Goal: Task Accomplishment & Management: Manage account settings

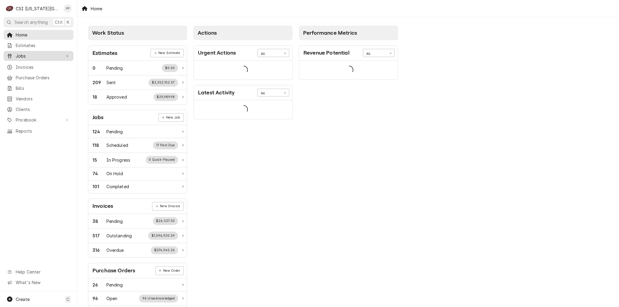
click at [38, 53] on span "Jobs" at bounding box center [39, 56] width 46 height 6
click at [37, 63] on span "Jobs" at bounding box center [43, 66] width 55 height 6
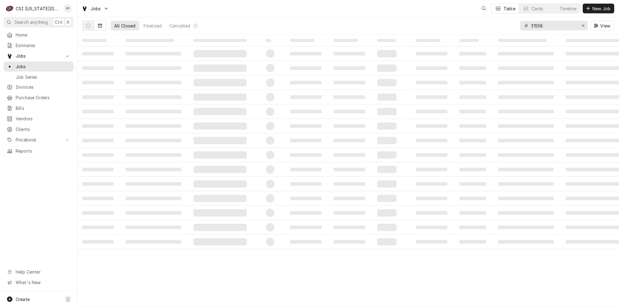
drag, startPoint x: 583, startPoint y: 26, endPoint x: 574, endPoint y: 24, distance: 9.9
click at [583, 26] on icon "Erase input" at bounding box center [582, 26] width 3 height 4
click at [574, 24] on input "Dynamic Content Wrapper" at bounding box center [559, 26] width 57 height 10
type input "install"
click at [87, 25] on icon "Dynamic Content Wrapper" at bounding box center [88, 26] width 4 height 4
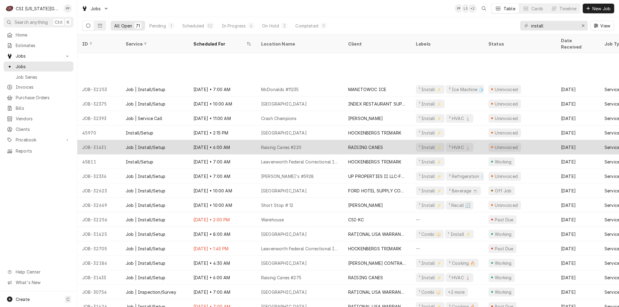
scroll to position [47, 0]
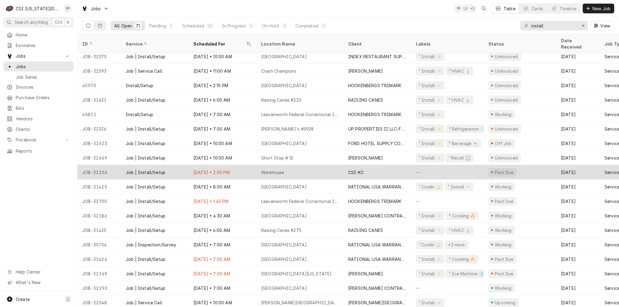
click at [328, 165] on div "Warehouse" at bounding box center [299, 172] width 87 height 14
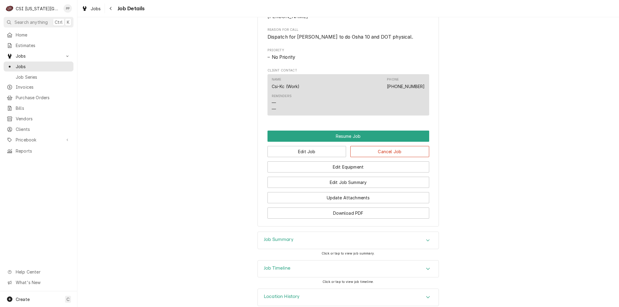
scroll to position [321, 0]
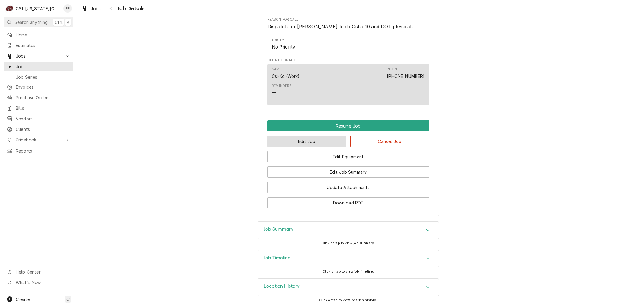
click at [307, 144] on button "Edit Job" at bounding box center [306, 141] width 79 height 11
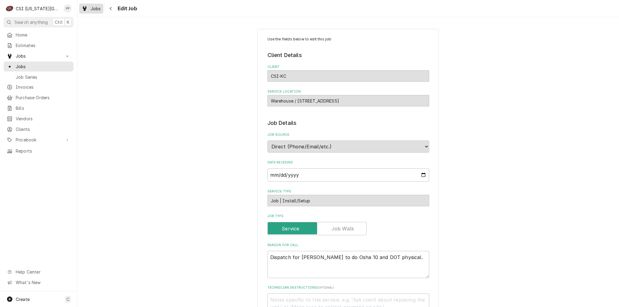
type textarea "x"
click at [110, 11] on div "Navigate back" at bounding box center [111, 8] width 6 height 6
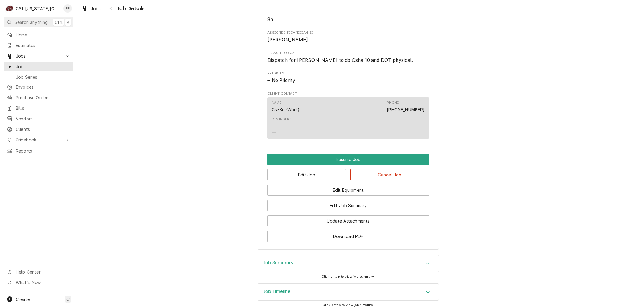
scroll to position [321, 0]
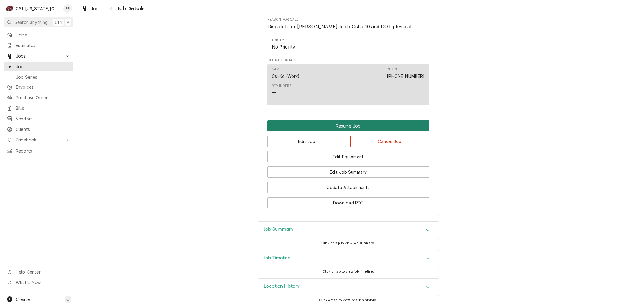
click at [346, 130] on button "Resume Job" at bounding box center [348, 125] width 162 height 11
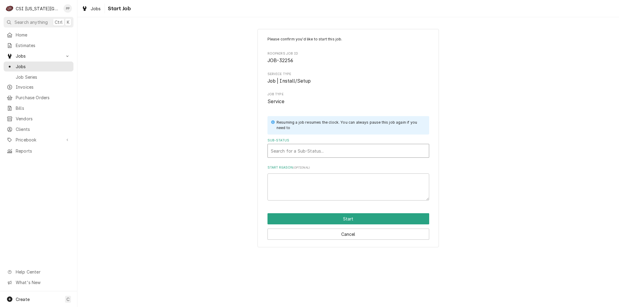
click at [329, 154] on div "Sub-Status" at bounding box center [348, 151] width 155 height 11
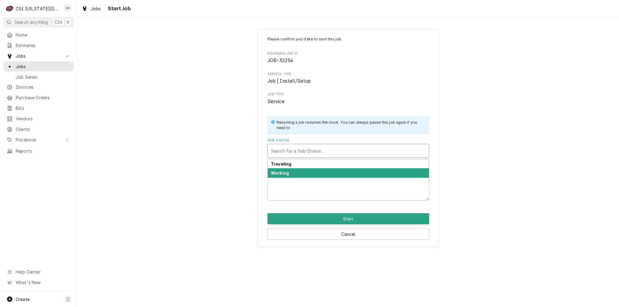
click at [320, 172] on div "Working" at bounding box center [348, 173] width 161 height 9
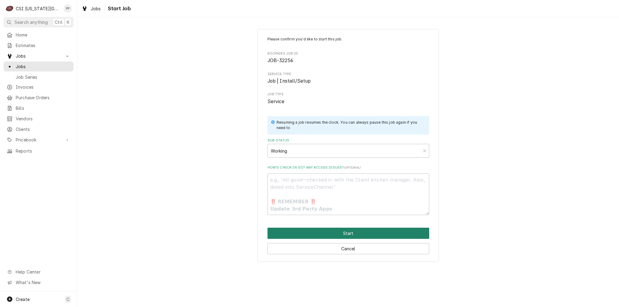
click at [337, 238] on button "Start" at bounding box center [348, 233] width 162 height 11
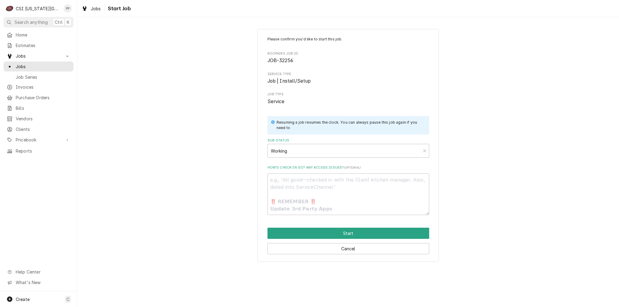
type textarea "x"
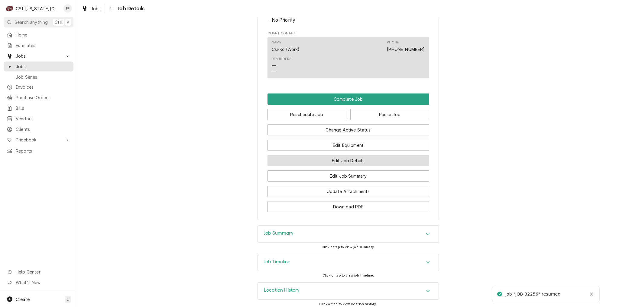
scroll to position [352, 0]
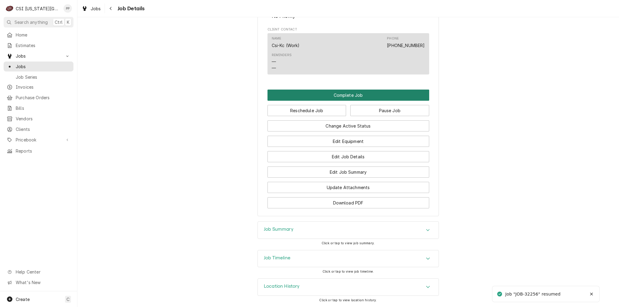
click at [350, 94] on button "Complete Job" at bounding box center [348, 95] width 162 height 11
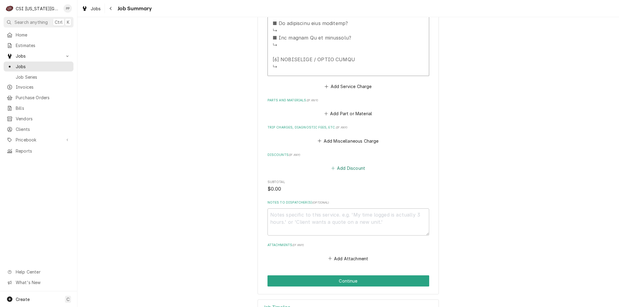
scroll to position [478, 0]
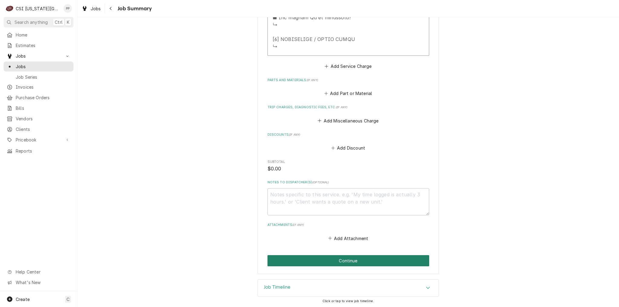
click at [349, 263] on button "Continue" at bounding box center [348, 260] width 162 height 11
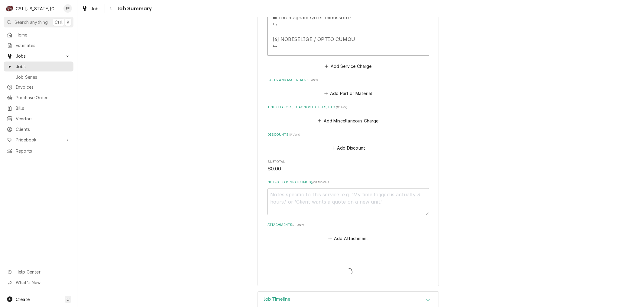
type textarea "x"
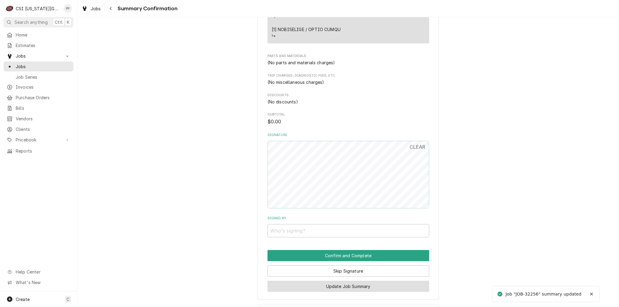
scroll to position [468, 0]
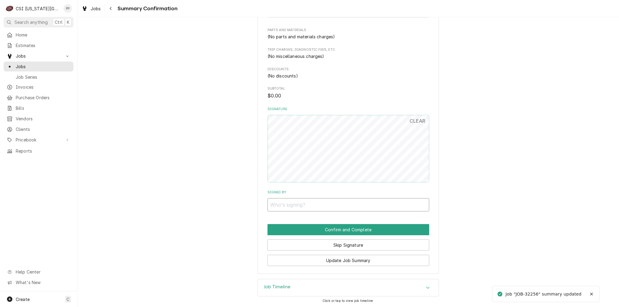
click at [297, 207] on input "Signed By" at bounding box center [348, 204] width 162 height 13
click at [330, 238] on div "Skip Signature" at bounding box center [348, 243] width 162 height 15
click at [332, 242] on button "Skip Signature" at bounding box center [348, 245] width 162 height 11
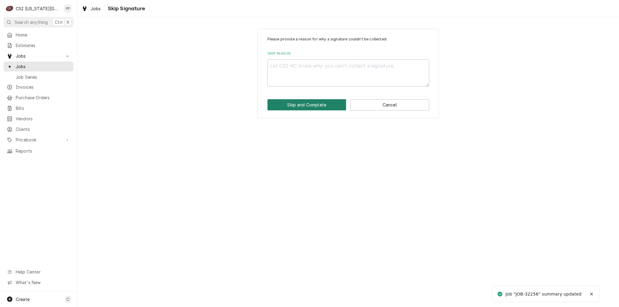
click at [309, 109] on button "Skip and Complete" at bounding box center [306, 104] width 79 height 11
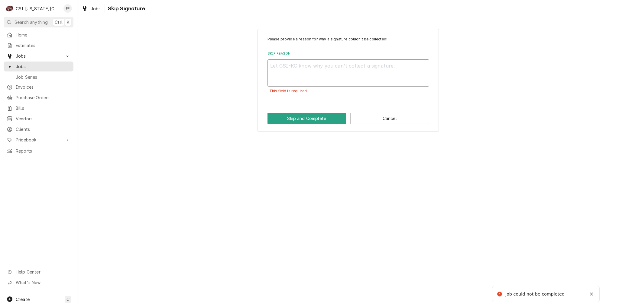
click at [299, 76] on textarea "Skip Reason" at bounding box center [348, 72] width 162 height 27
type textarea "x"
type textarea "e"
type textarea "x"
type textarea "ed"
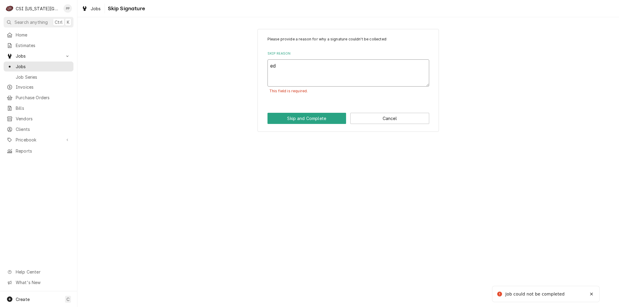
type textarea "x"
type textarea "edi"
type textarea "x"
type textarea "edit"
type textarea "x"
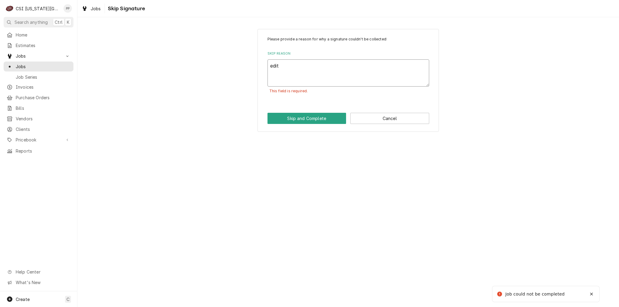
type textarea "edit"
drag, startPoint x: 281, startPoint y: 104, endPoint x: 283, endPoint y: 109, distance: 4.4
click at [282, 106] on div "Please provide a reason for why a signature couldn't be collected: Skip Reason …" at bounding box center [347, 80] width 181 height 103
click at [284, 118] on button "Skip and Complete" at bounding box center [306, 118] width 79 height 11
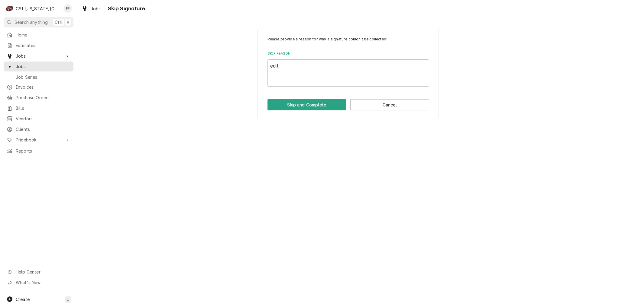
type textarea "x"
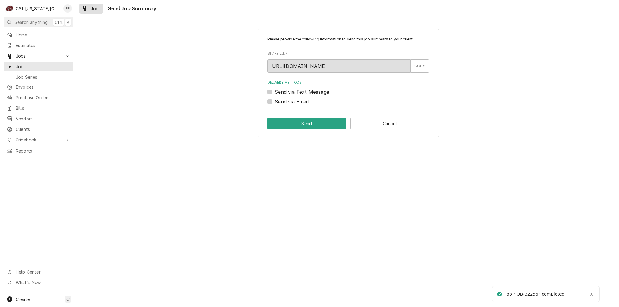
click at [93, 5] on div "Jobs" at bounding box center [91, 9] width 22 height 8
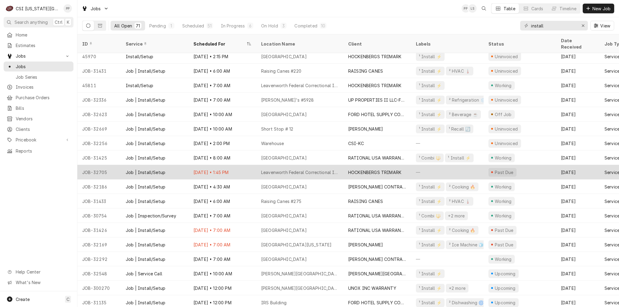
scroll to position [107, 0]
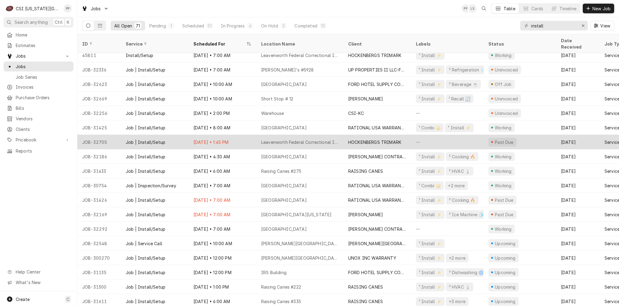
click at [318, 140] on div "Leavenworth Federal Correctional Institution" at bounding box center [299, 142] width 87 height 14
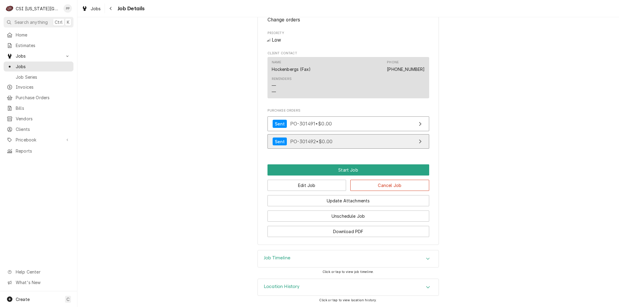
scroll to position [294, 0]
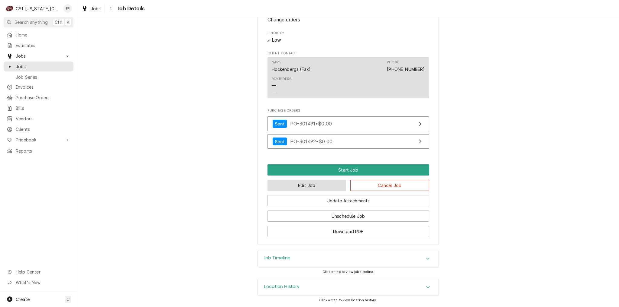
click at [304, 190] on button "Edit Job" at bounding box center [306, 185] width 79 height 11
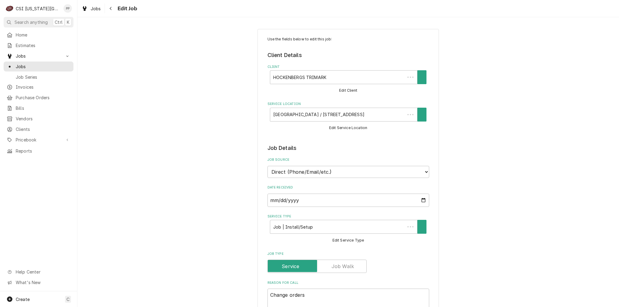
type textarea "x"
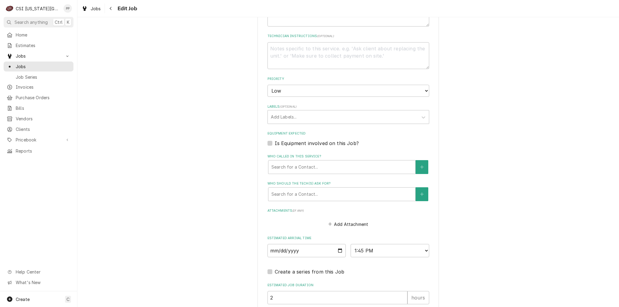
scroll to position [349, 0]
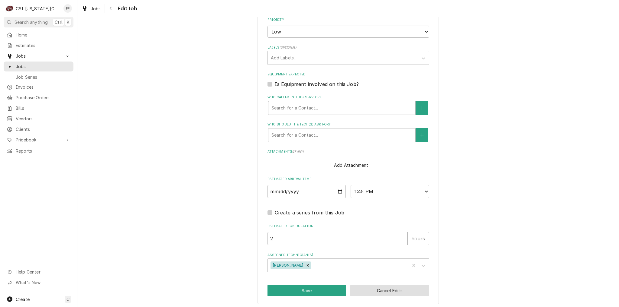
click at [392, 285] on button "Cancel Edits" at bounding box center [389, 290] width 79 height 11
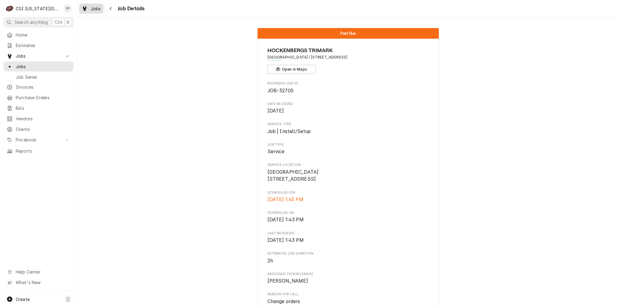
click at [101, 7] on div "Jobs" at bounding box center [91, 9] width 22 height 8
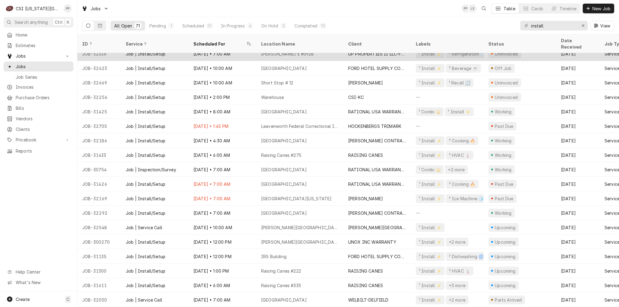
scroll to position [81, 0]
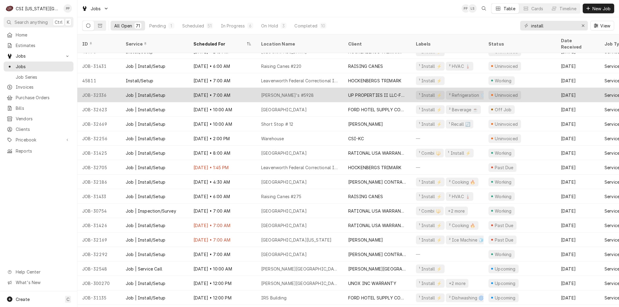
click at [310, 92] on div "[PERSON_NAME]'s #5928" at bounding box center [299, 95] width 87 height 14
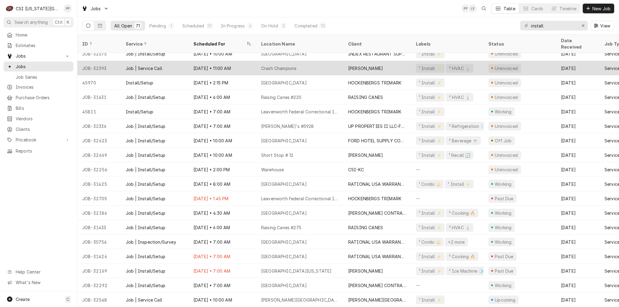
scroll to position [0, 0]
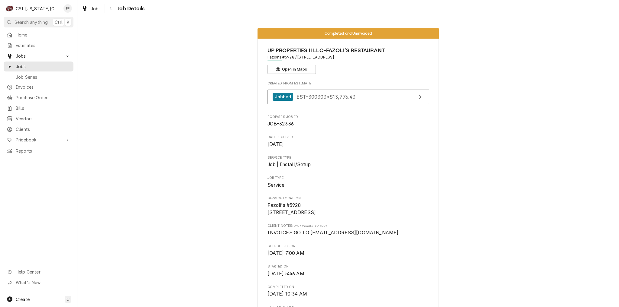
click at [97, 14] on div "Jobs Job Details" at bounding box center [347, 8] width 541 height 17
click at [93, 11] on span "Jobs" at bounding box center [96, 8] width 10 height 6
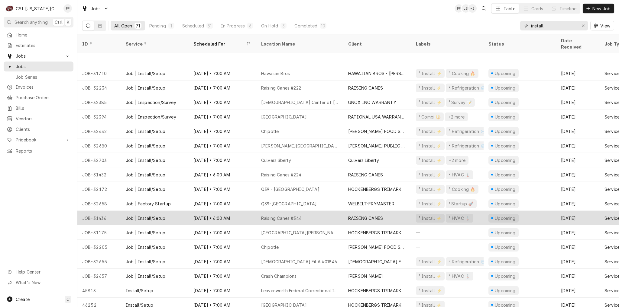
scroll to position [568, 0]
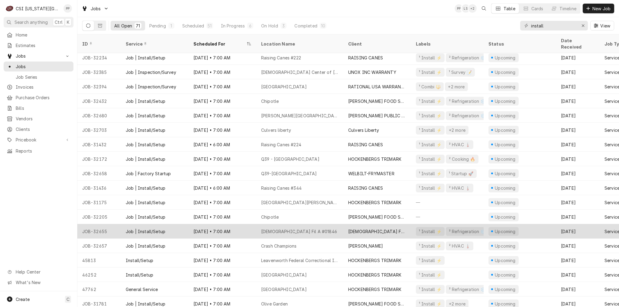
click at [313, 225] on div "Chick Fil A #01846" at bounding box center [299, 231] width 87 height 14
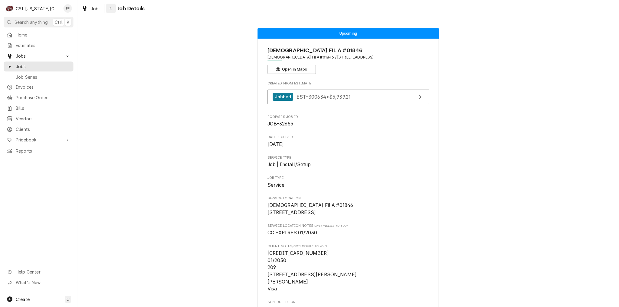
click at [111, 9] on icon "Navigate back" at bounding box center [111, 8] width 2 height 3
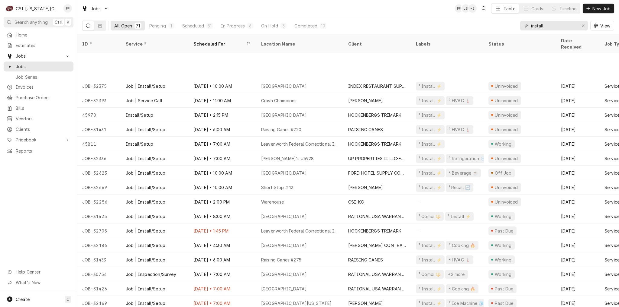
scroll to position [62, 0]
